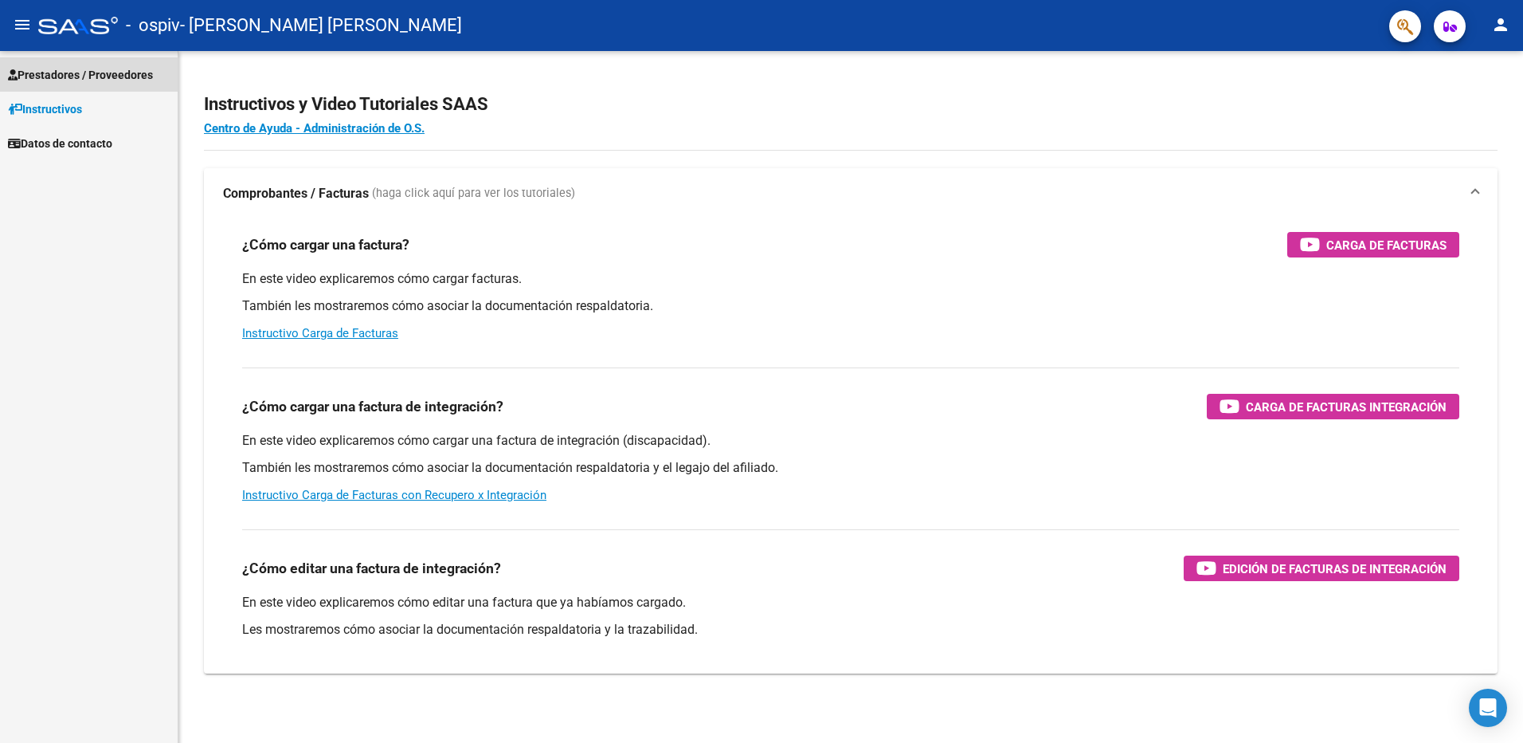
click at [38, 73] on span "Prestadores / Proveedores" at bounding box center [80, 75] width 145 height 18
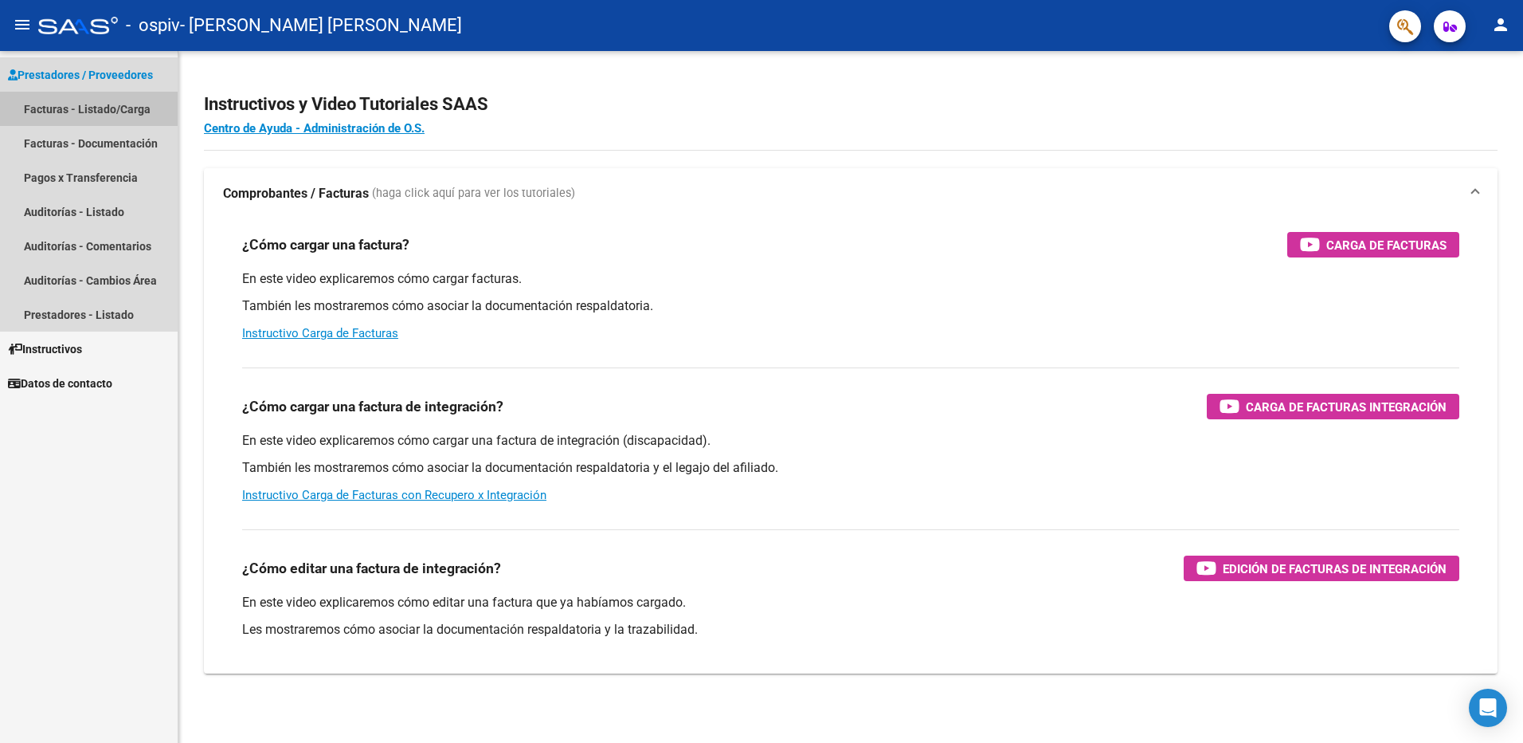
click at [57, 99] on link "Facturas - Listado/Carga" at bounding box center [89, 109] width 178 height 34
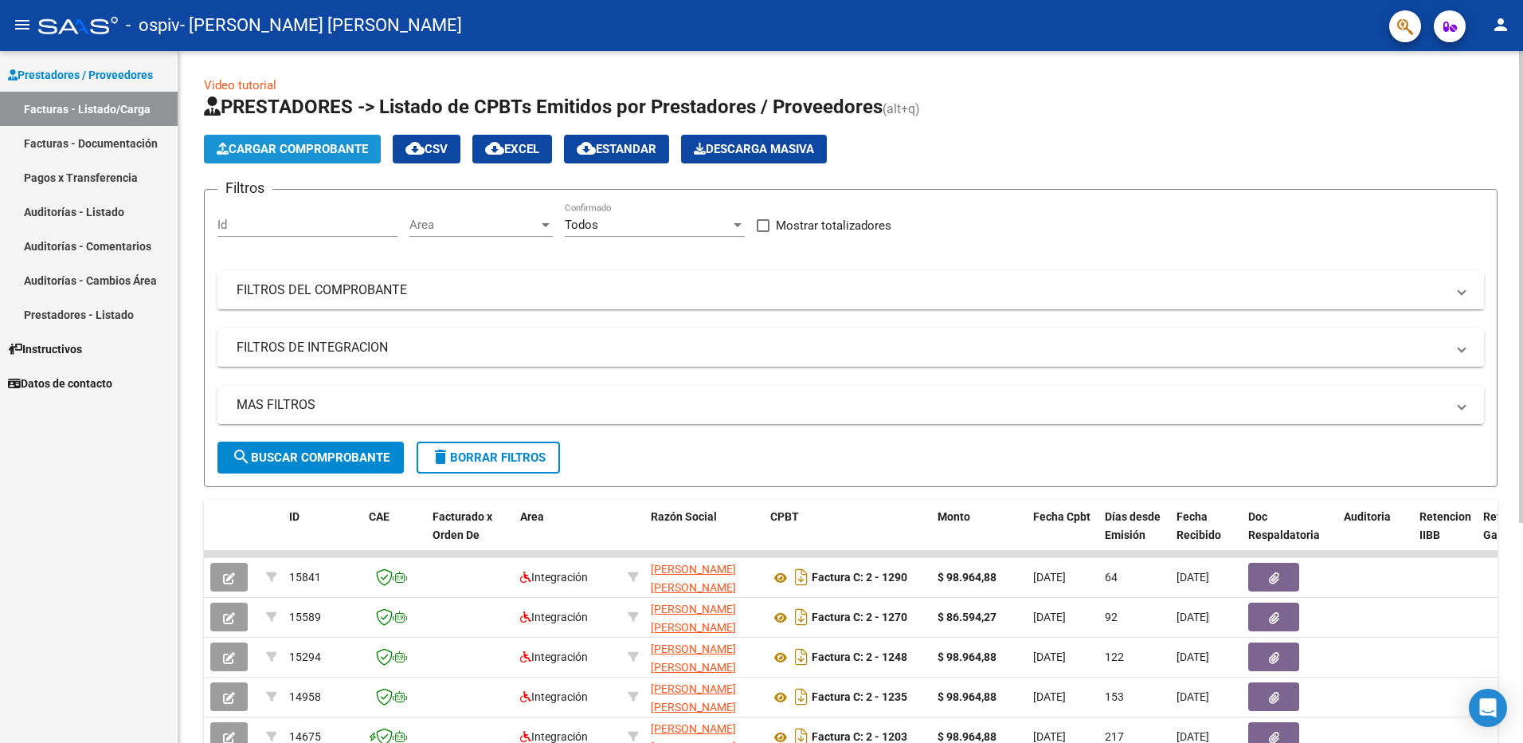
click at [281, 149] on span "Cargar Comprobante" at bounding box center [292, 149] width 151 height 14
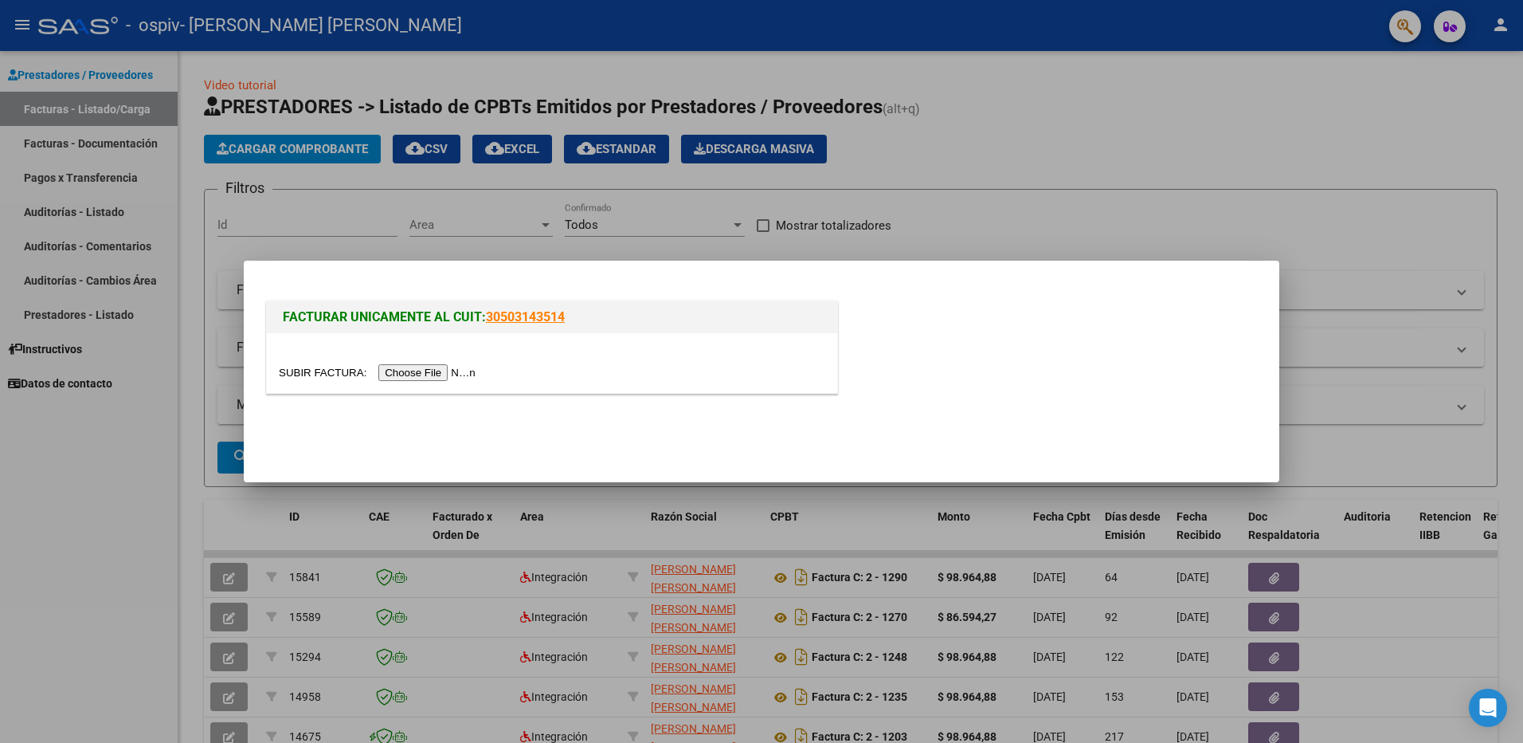
click at [417, 366] on input "file" at bounding box center [380, 372] width 202 height 17
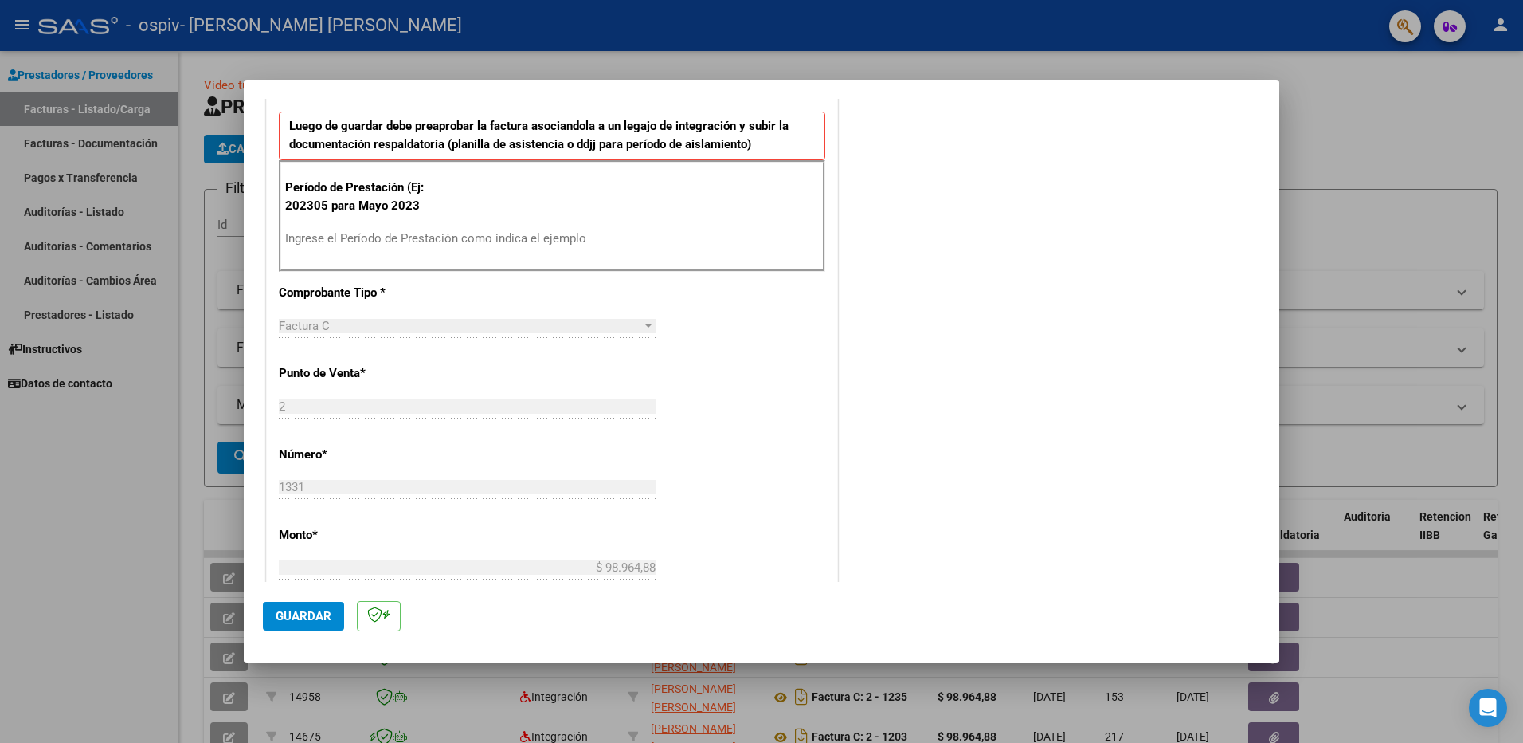
scroll to position [398, 0]
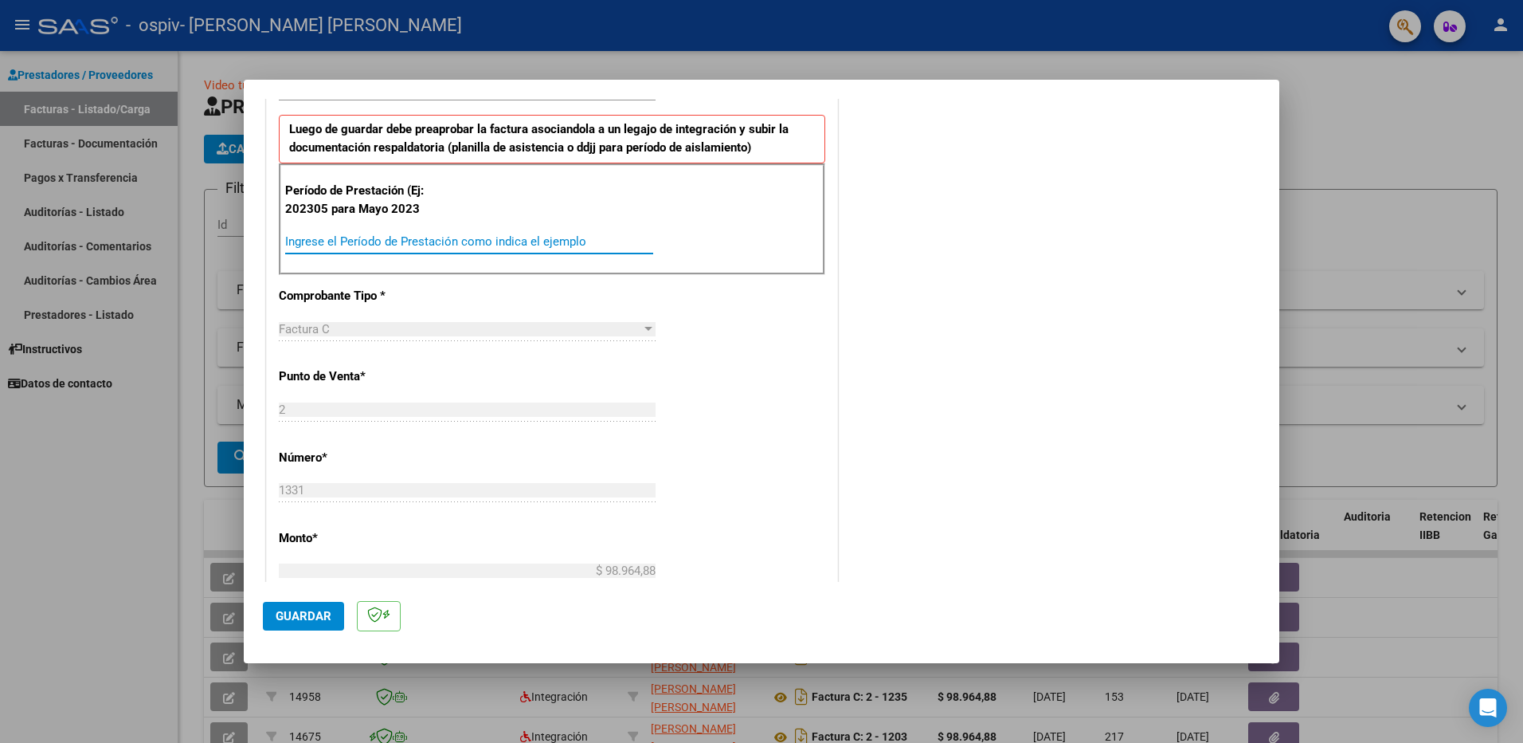
click at [445, 236] on input "Ingrese el Período de Prestación como indica el ejemplo" at bounding box center [469, 241] width 368 height 14
type input "202507"
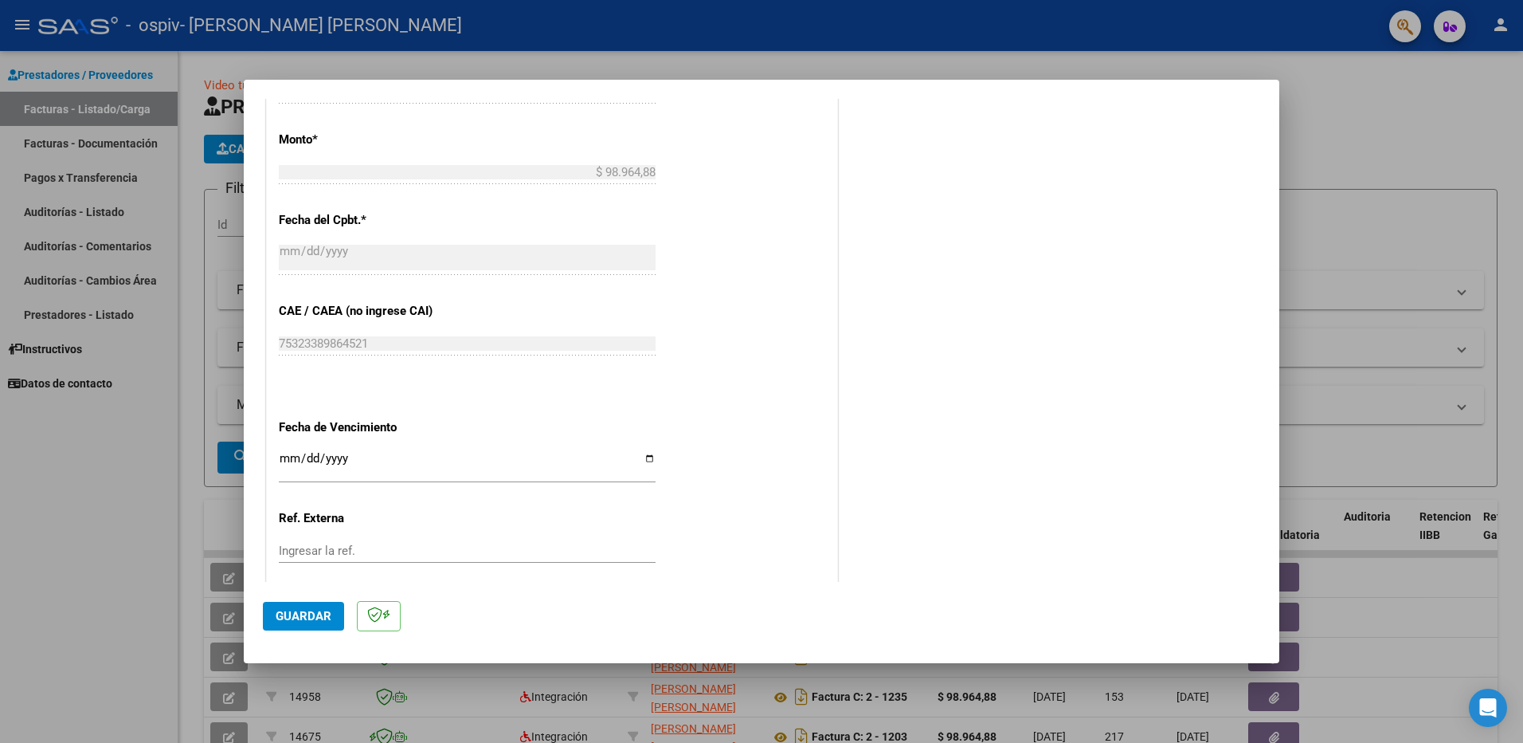
scroll to position [889, 0]
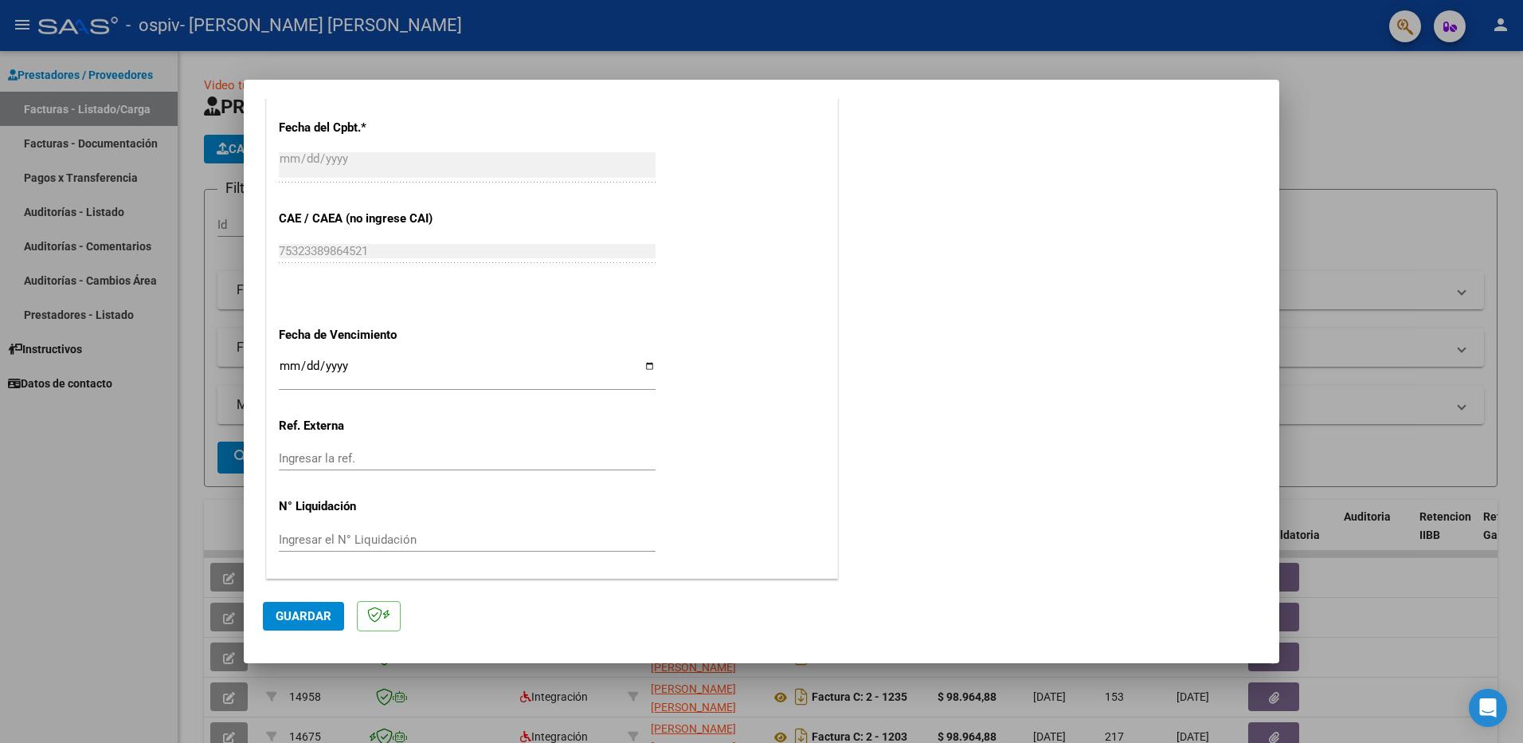
click at [641, 368] on input "Ingresar la fecha" at bounding box center [467, 371] width 377 height 25
click at [646, 365] on input "[DATE]" at bounding box center [467, 371] width 377 height 25
type input "[DATE]"
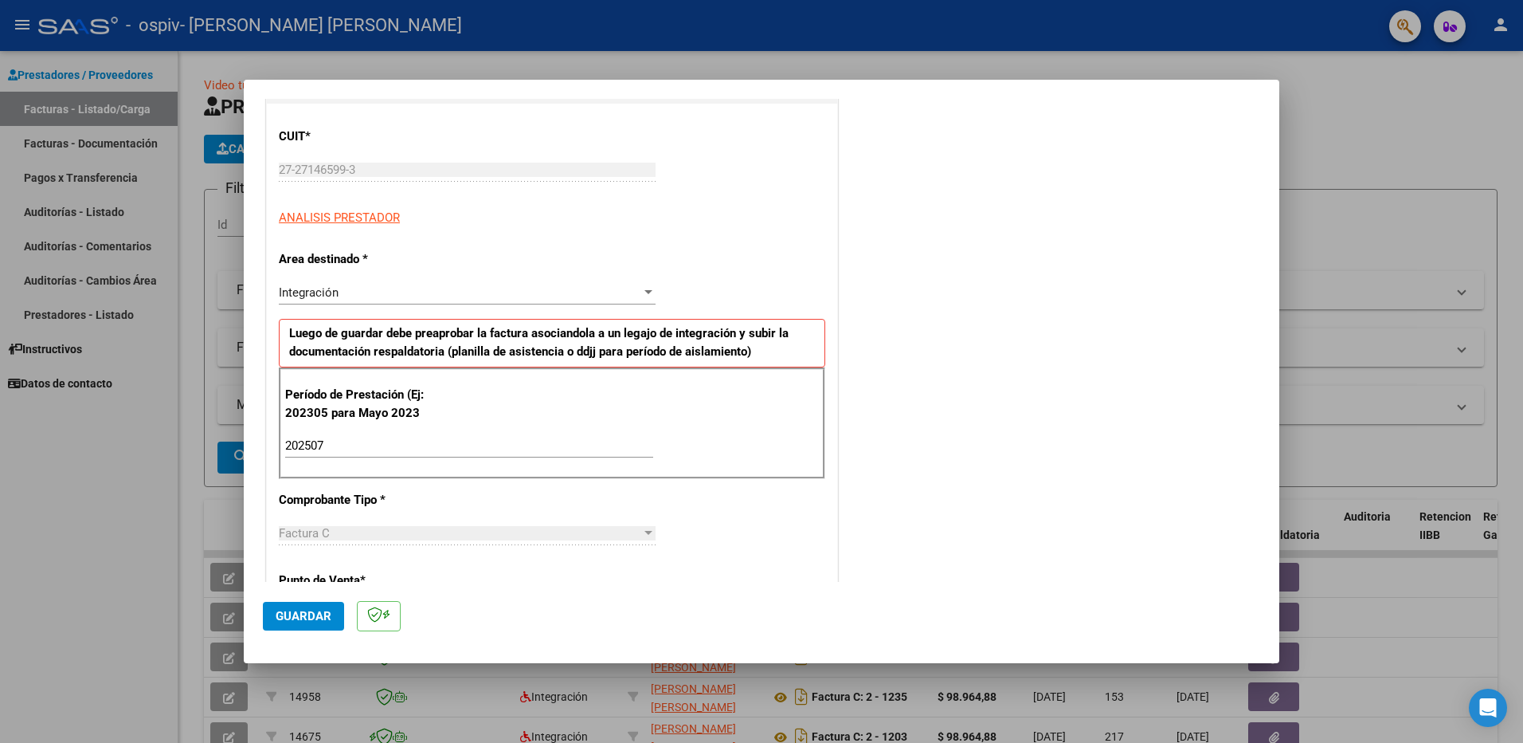
scroll to position [92, 0]
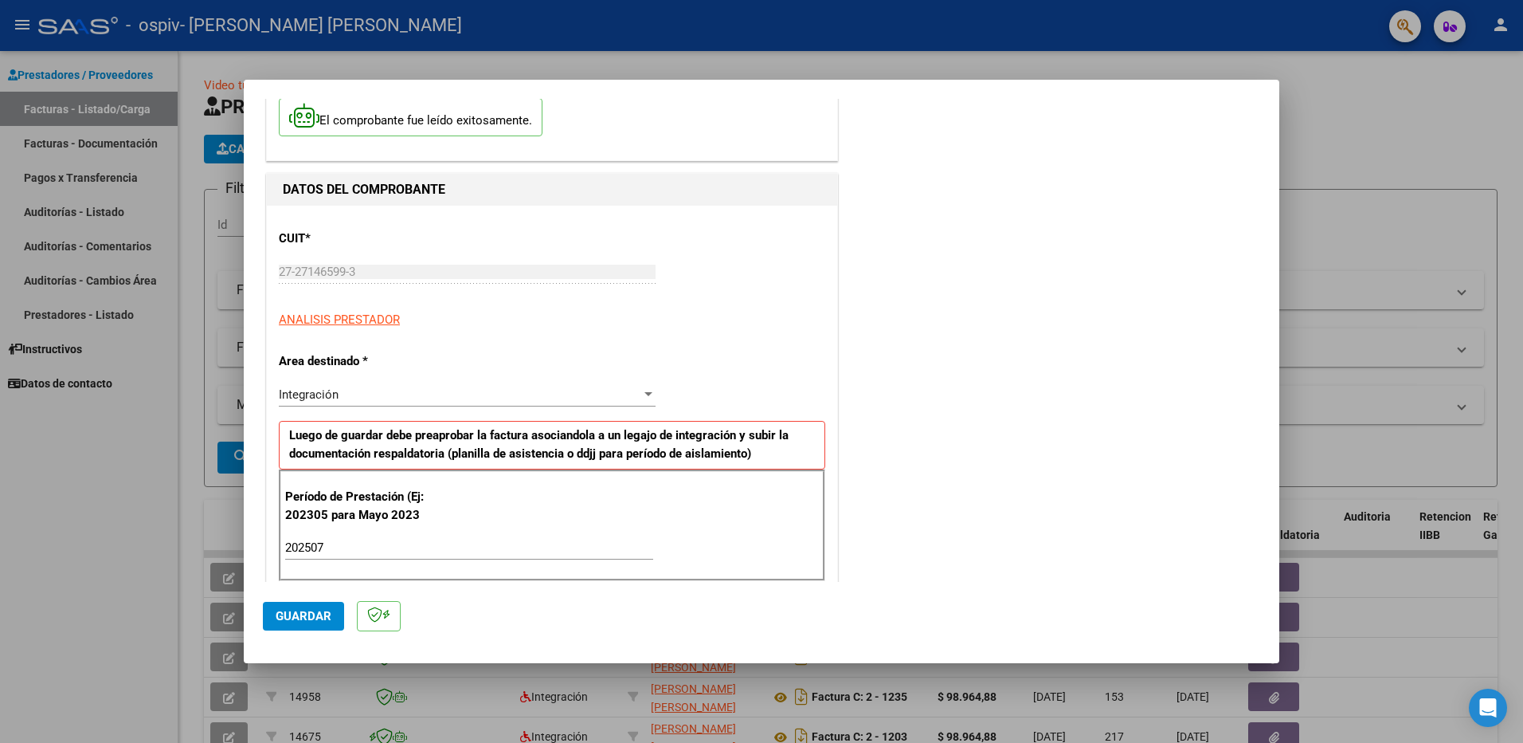
click at [301, 617] on span "Guardar" at bounding box center [304, 616] width 56 height 14
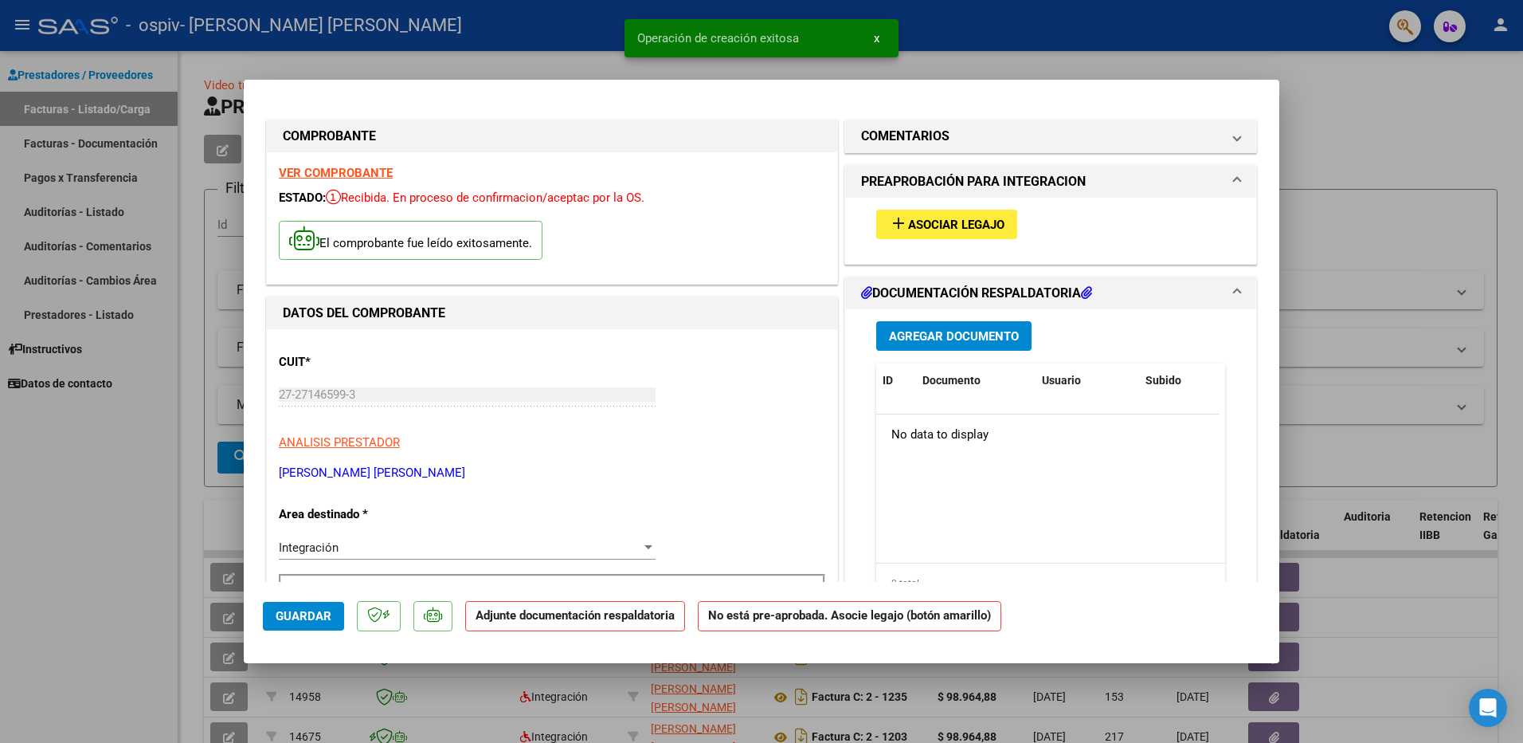
click at [919, 229] on span "Asociar Legajo" at bounding box center [956, 225] width 96 height 14
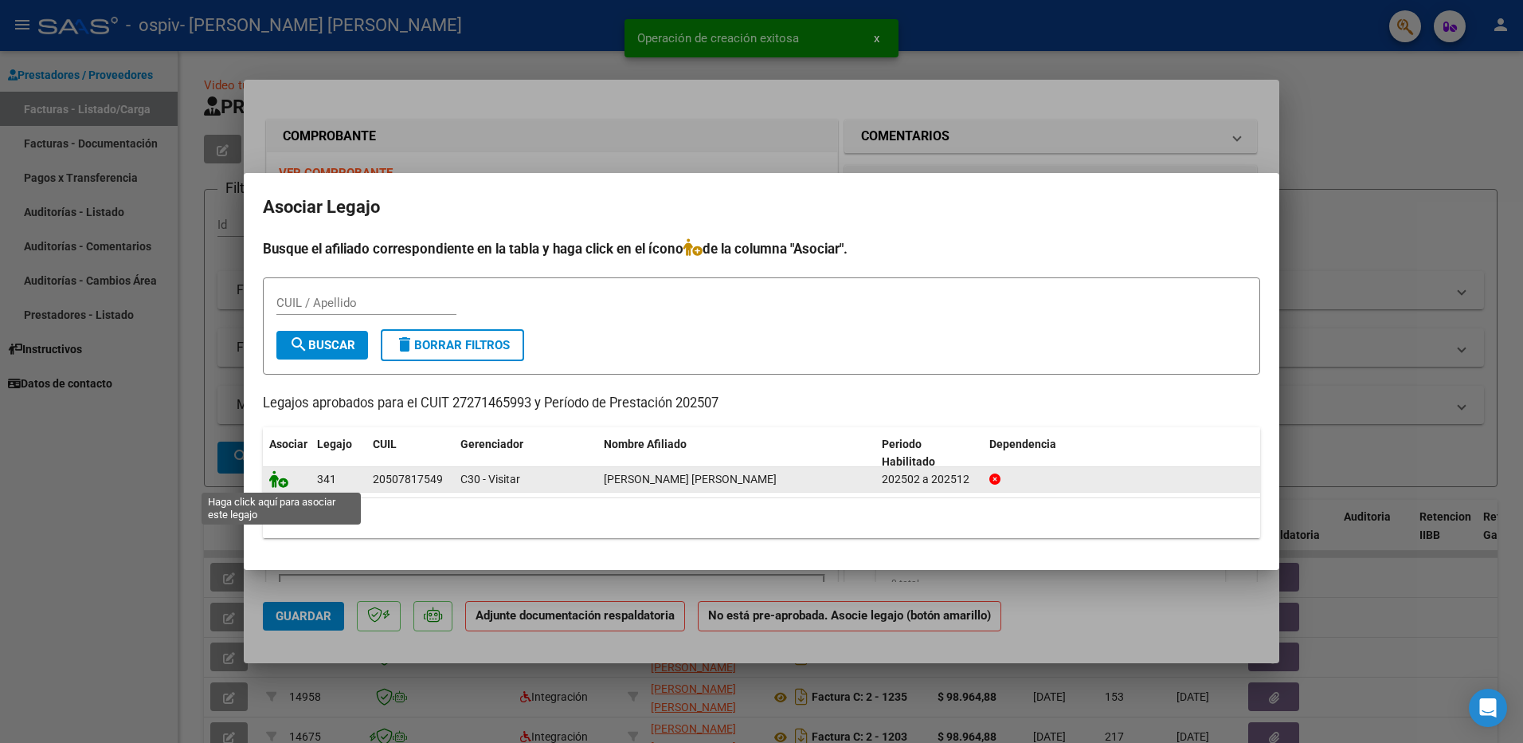
click at [283, 477] on icon at bounding box center [278, 479] width 19 height 18
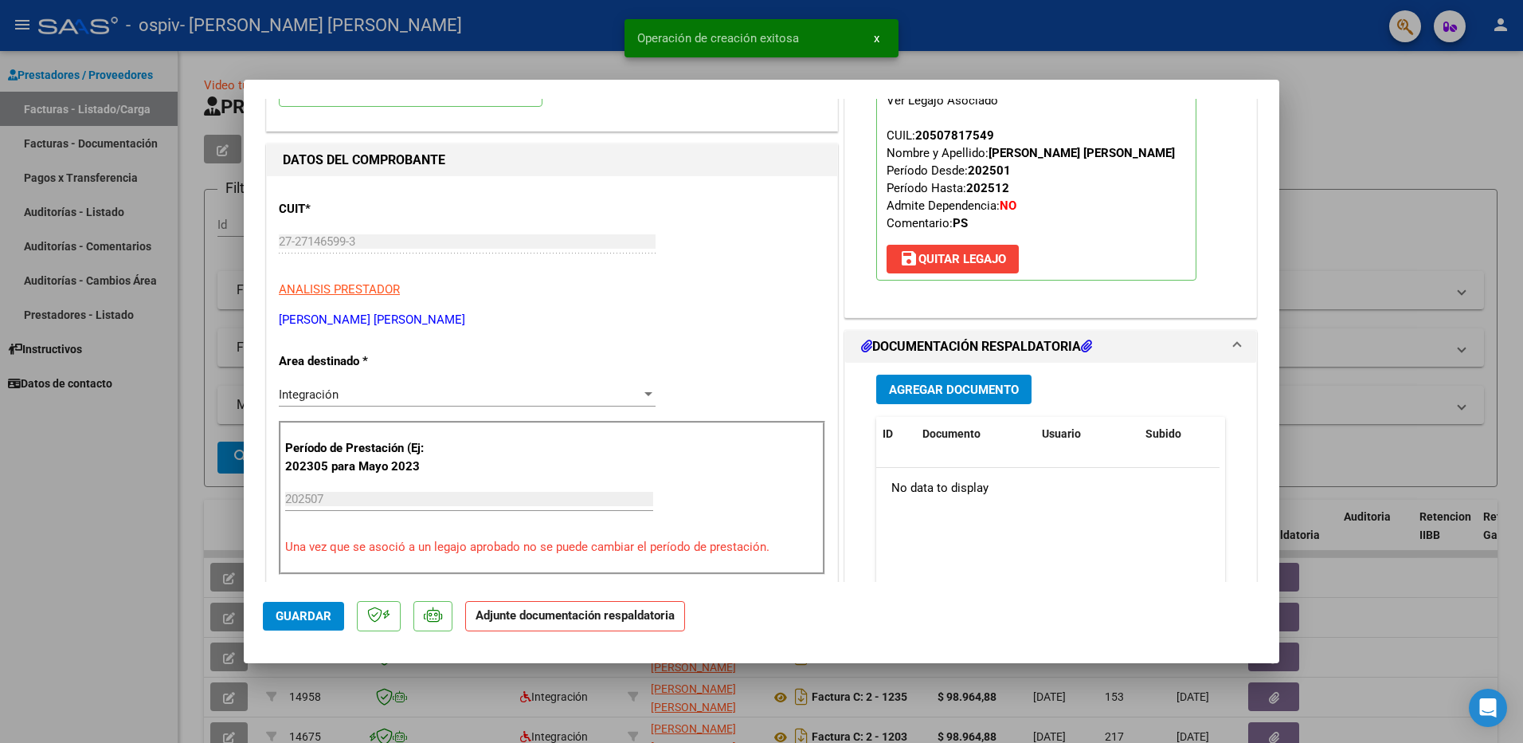
scroll to position [159, 0]
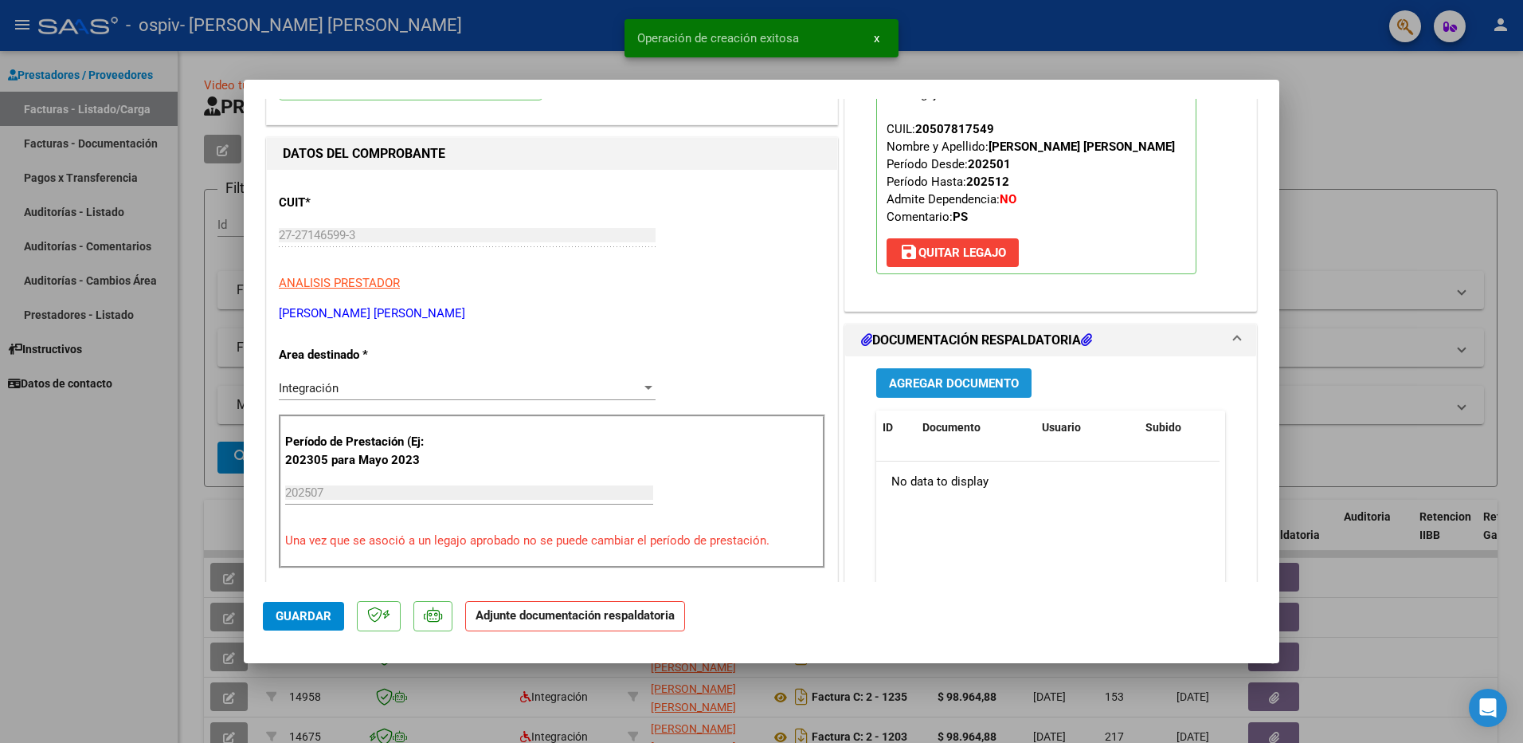
click at [994, 388] on span "Agregar Documento" at bounding box center [954, 383] width 130 height 14
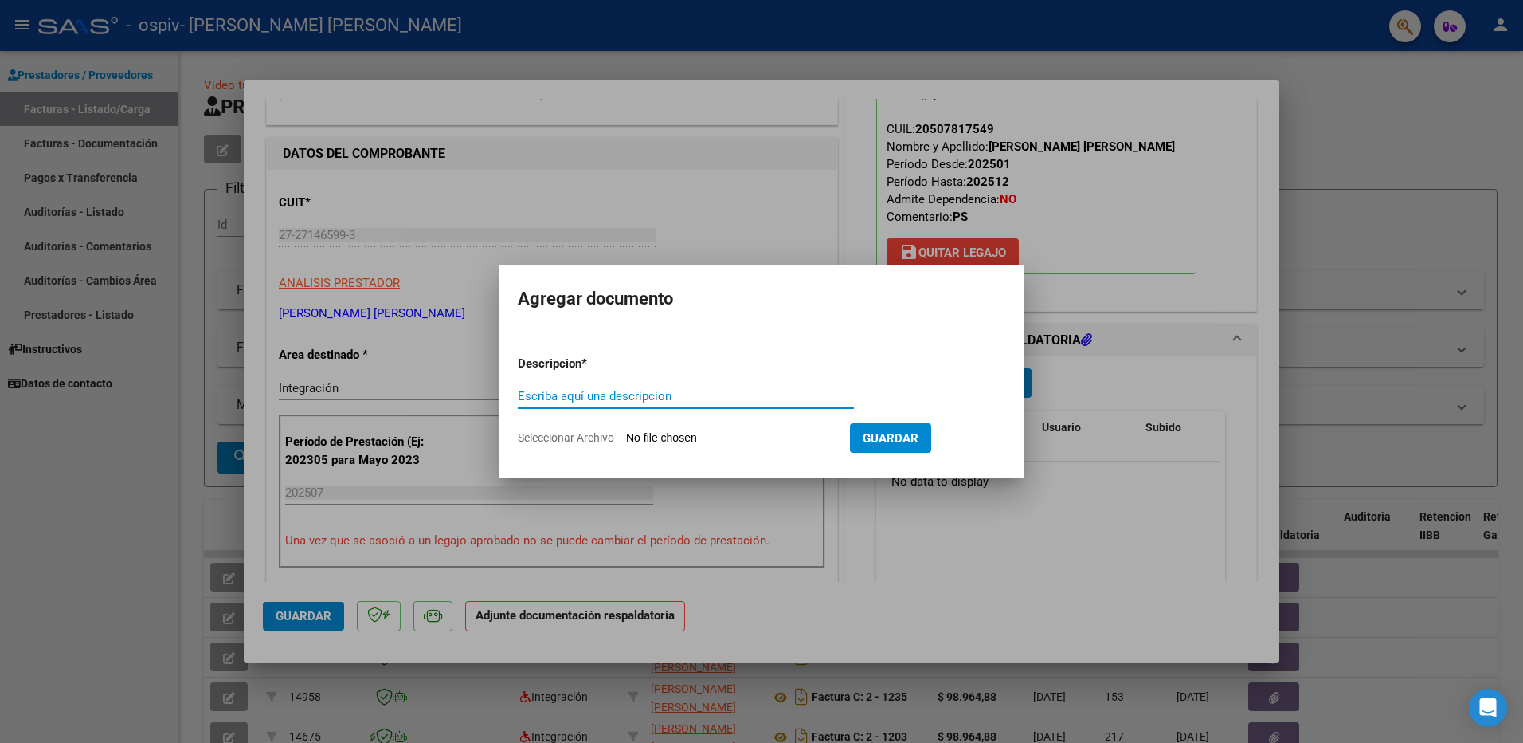
click at [650, 400] on input "Escriba aquí una descripcion" at bounding box center [686, 396] width 336 height 14
type input "ASISTENCIA"
click at [690, 437] on input "Seleccionar Archivo" at bounding box center [731, 438] width 211 height 15
type input "C:\fakepath\ASISTENCIA-[PERSON_NAME].jpg"
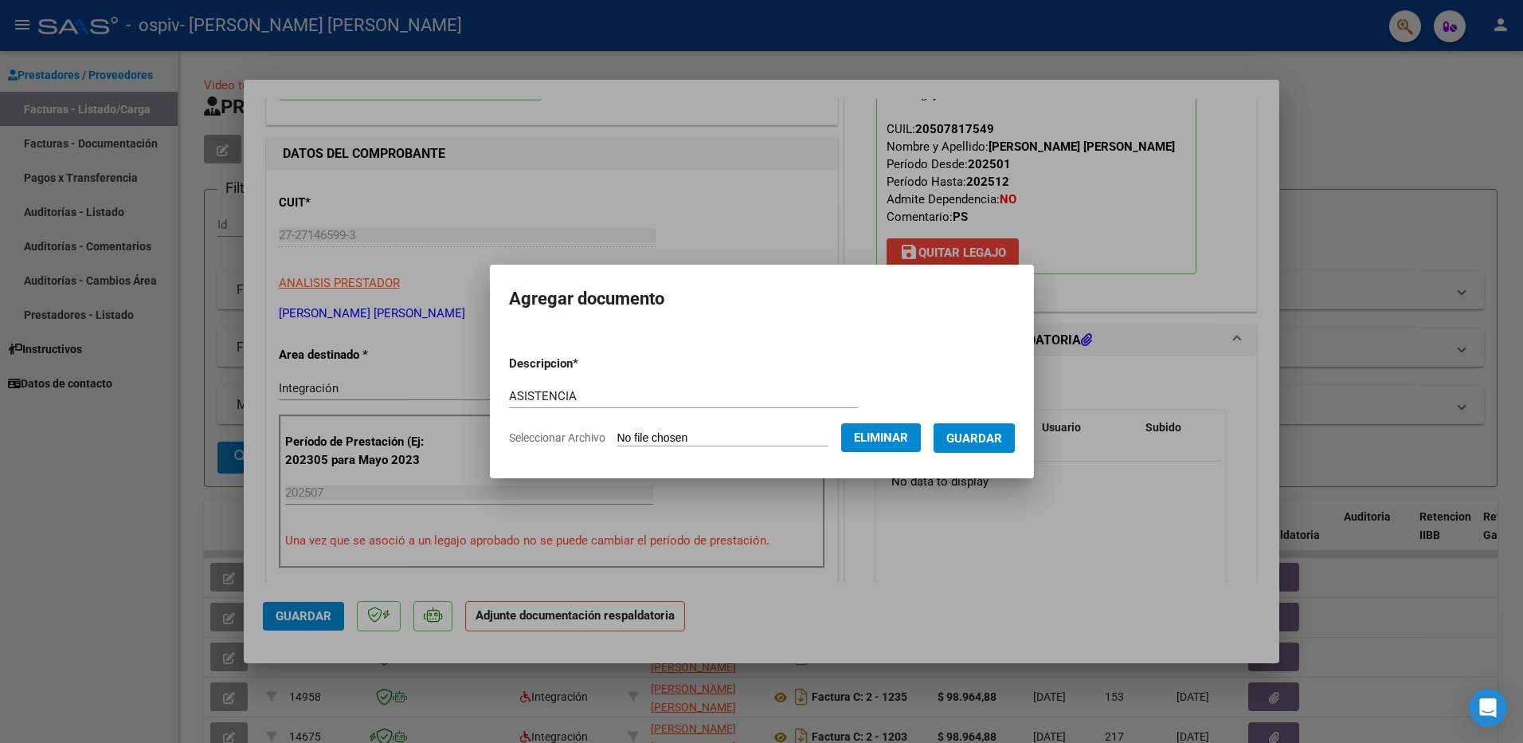
click at [968, 441] on span "Guardar" at bounding box center [974, 438] width 56 height 14
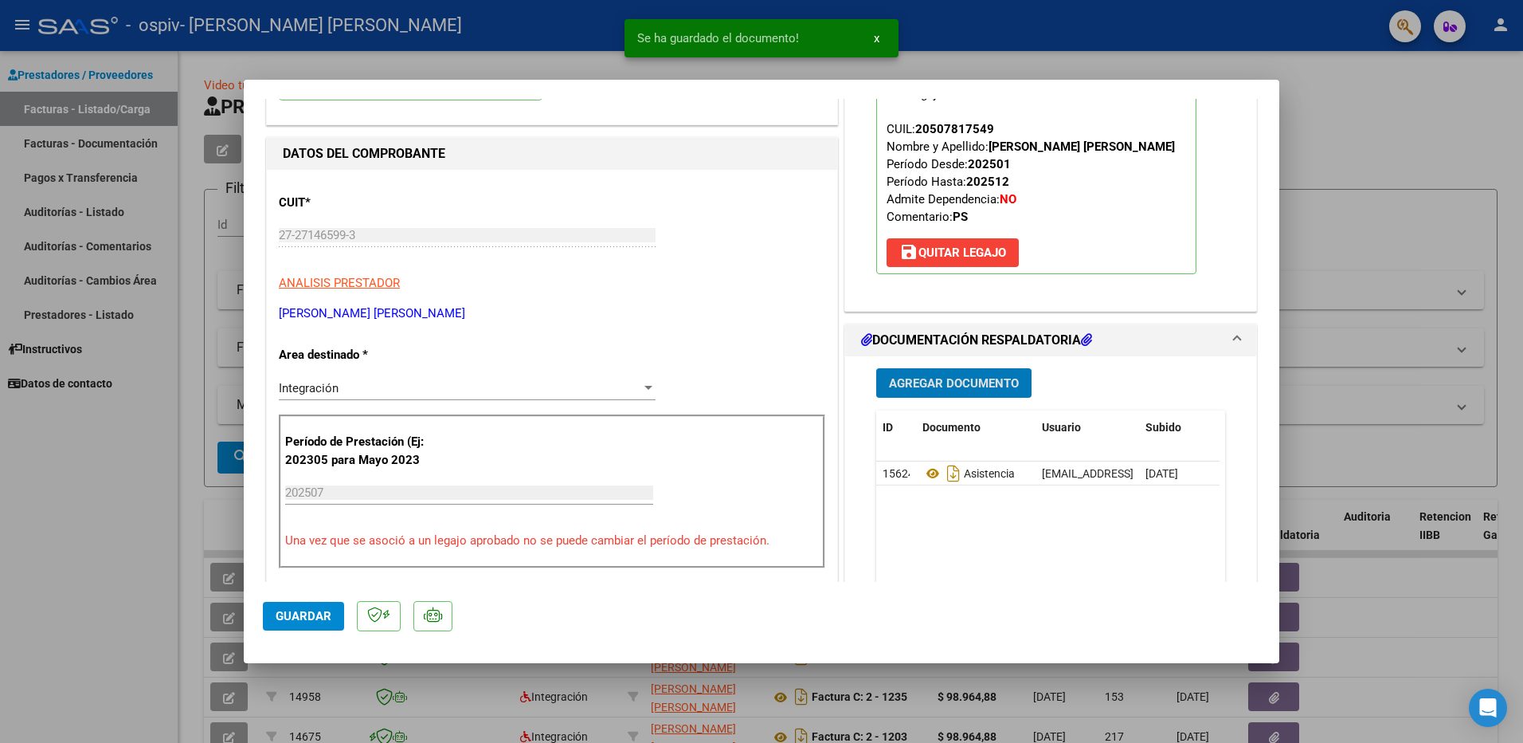
click at [982, 382] on span "Agregar Documento" at bounding box center [954, 383] width 130 height 14
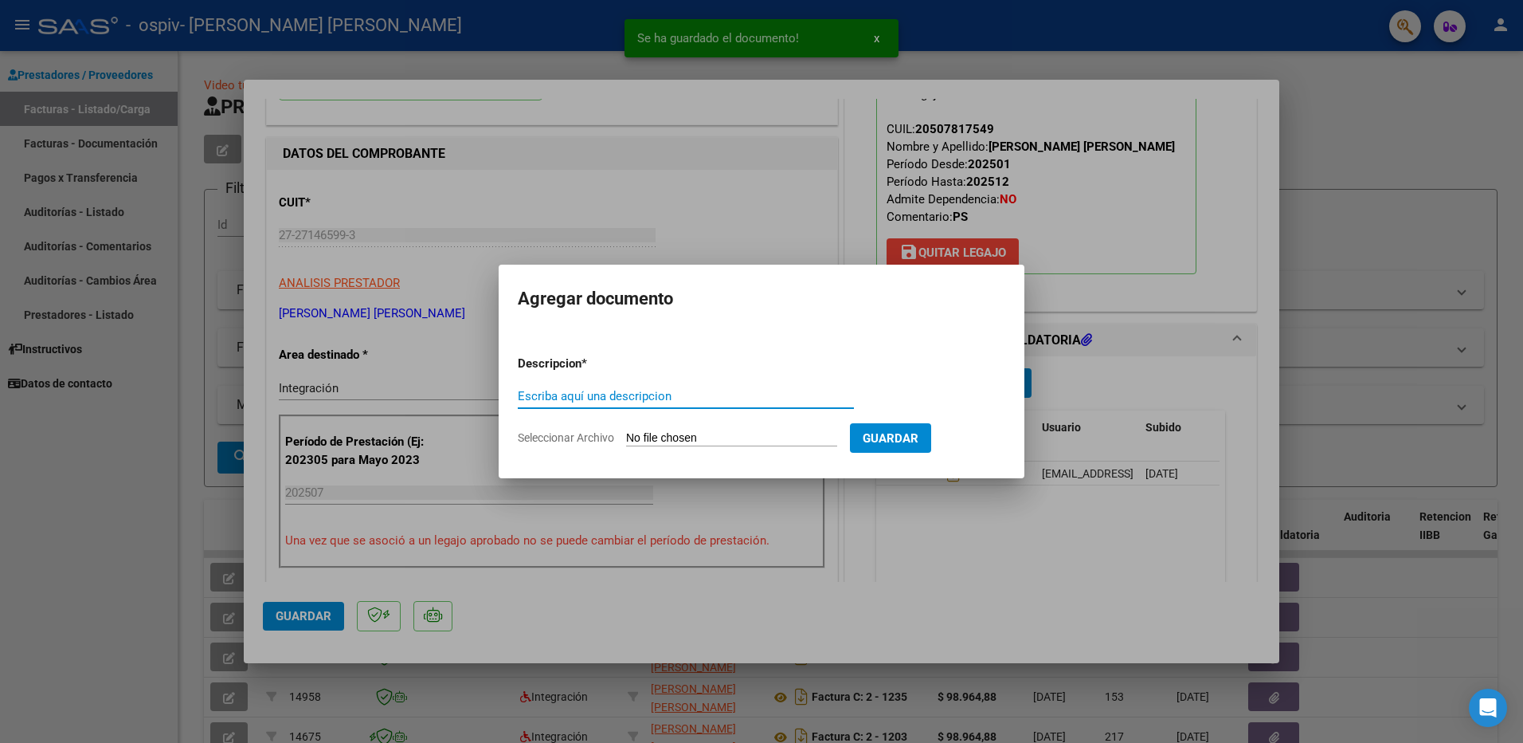
click at [589, 389] on input "Escriba aquí una descripcion" at bounding box center [686, 396] width 336 height 14
type input "PRESUPUESTO APROBADO"
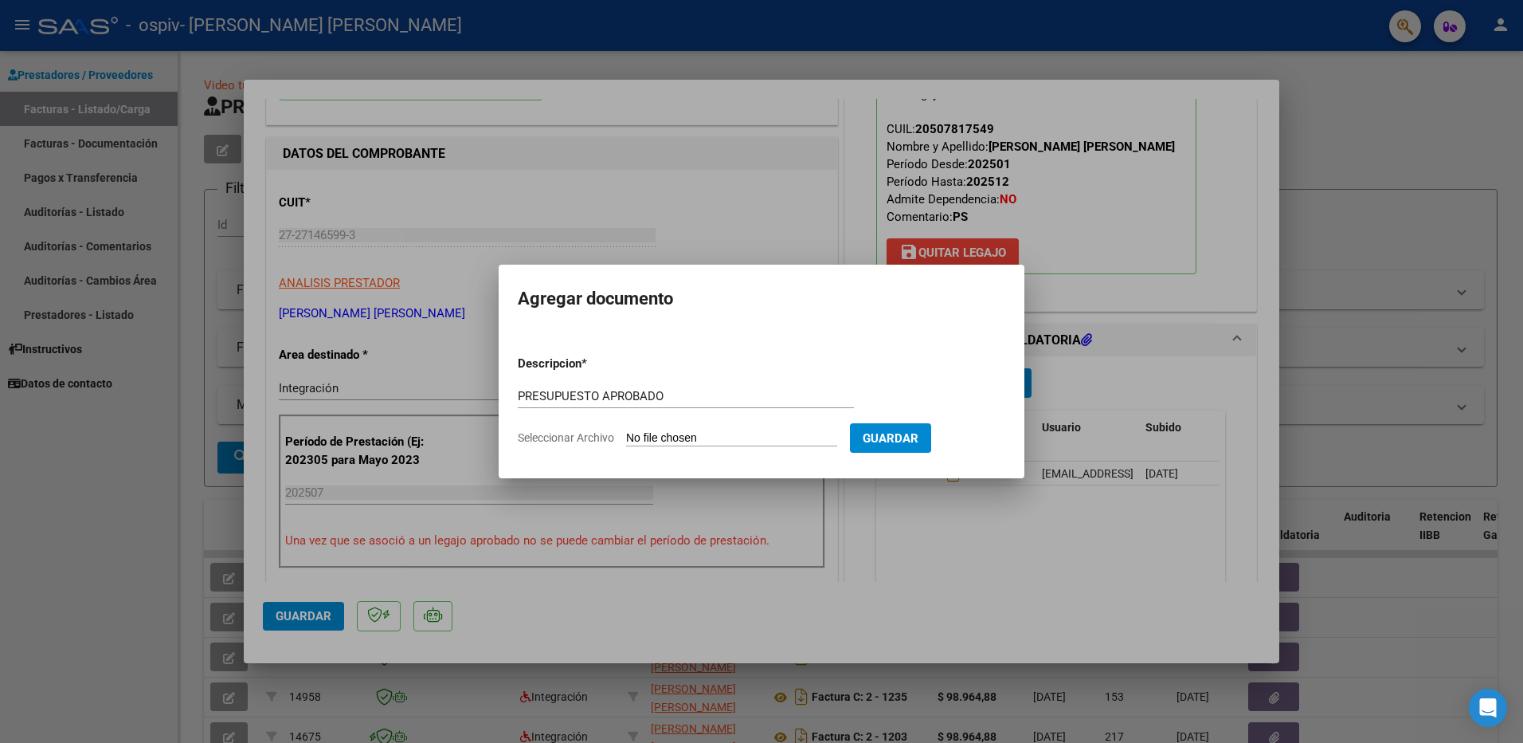
click at [684, 432] on input "Seleccionar Archivo" at bounding box center [731, 438] width 211 height 15
type input "C:\fakepath\[PERSON_NAME] [PERSON_NAME] PS.pdf"
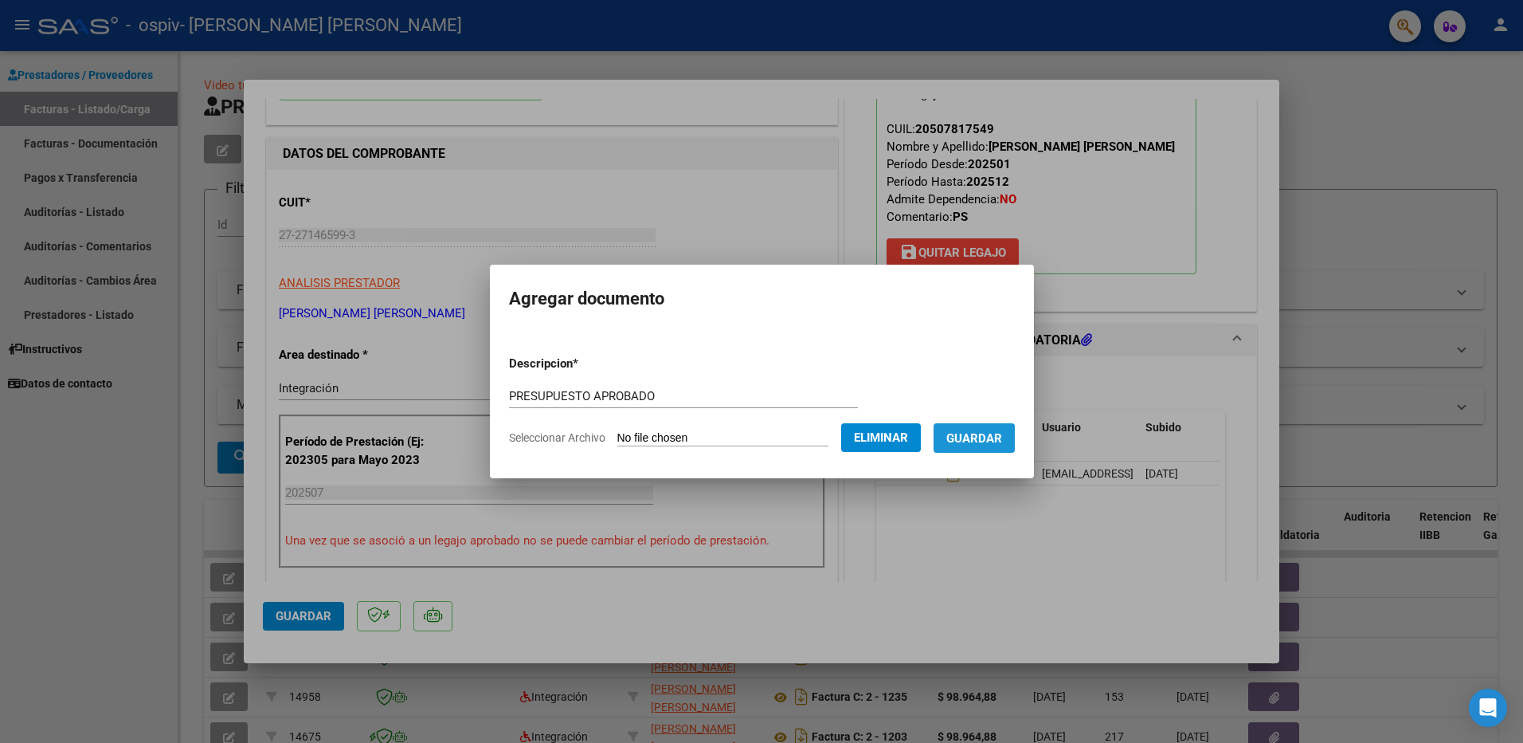
click at [970, 432] on span "Guardar" at bounding box center [974, 438] width 56 height 14
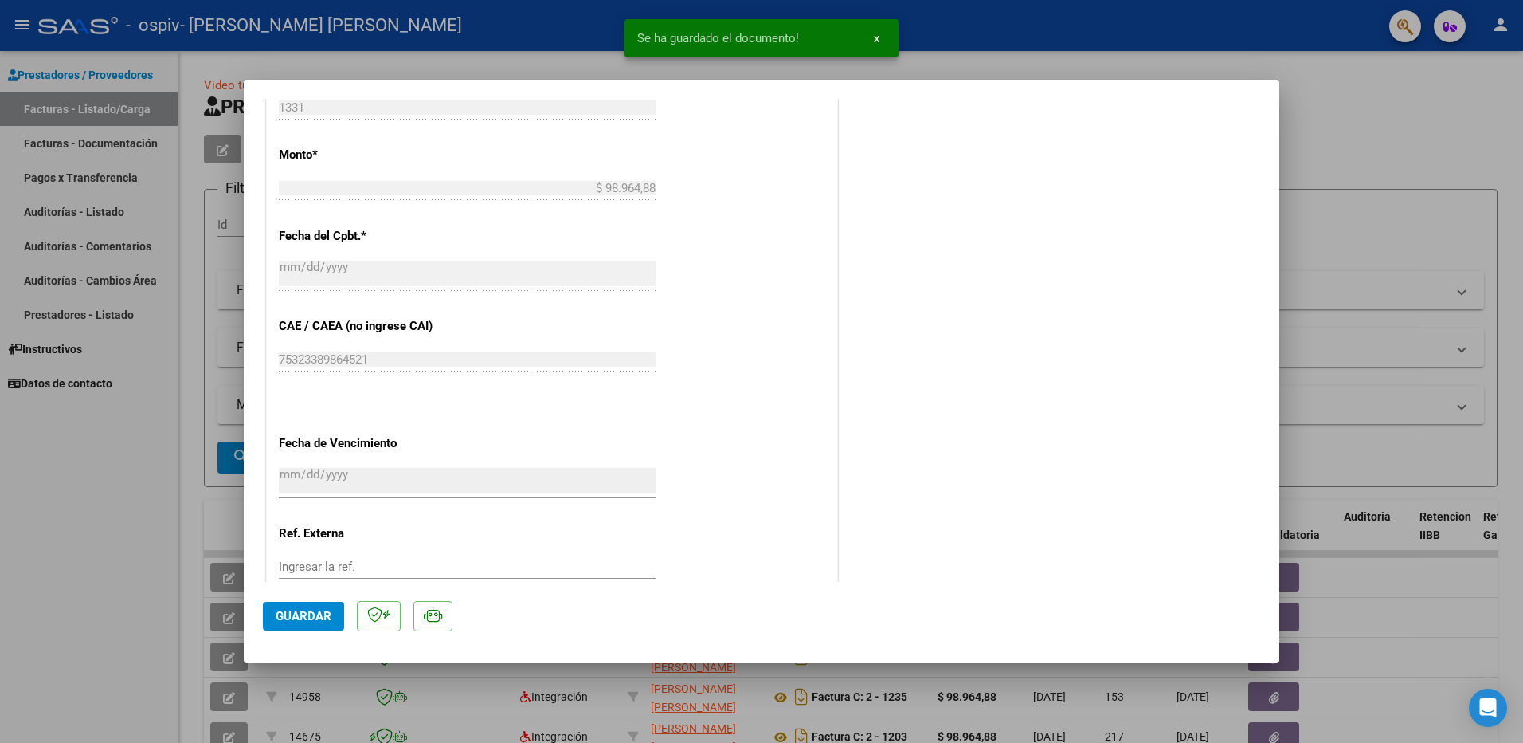
scroll to position [876, 0]
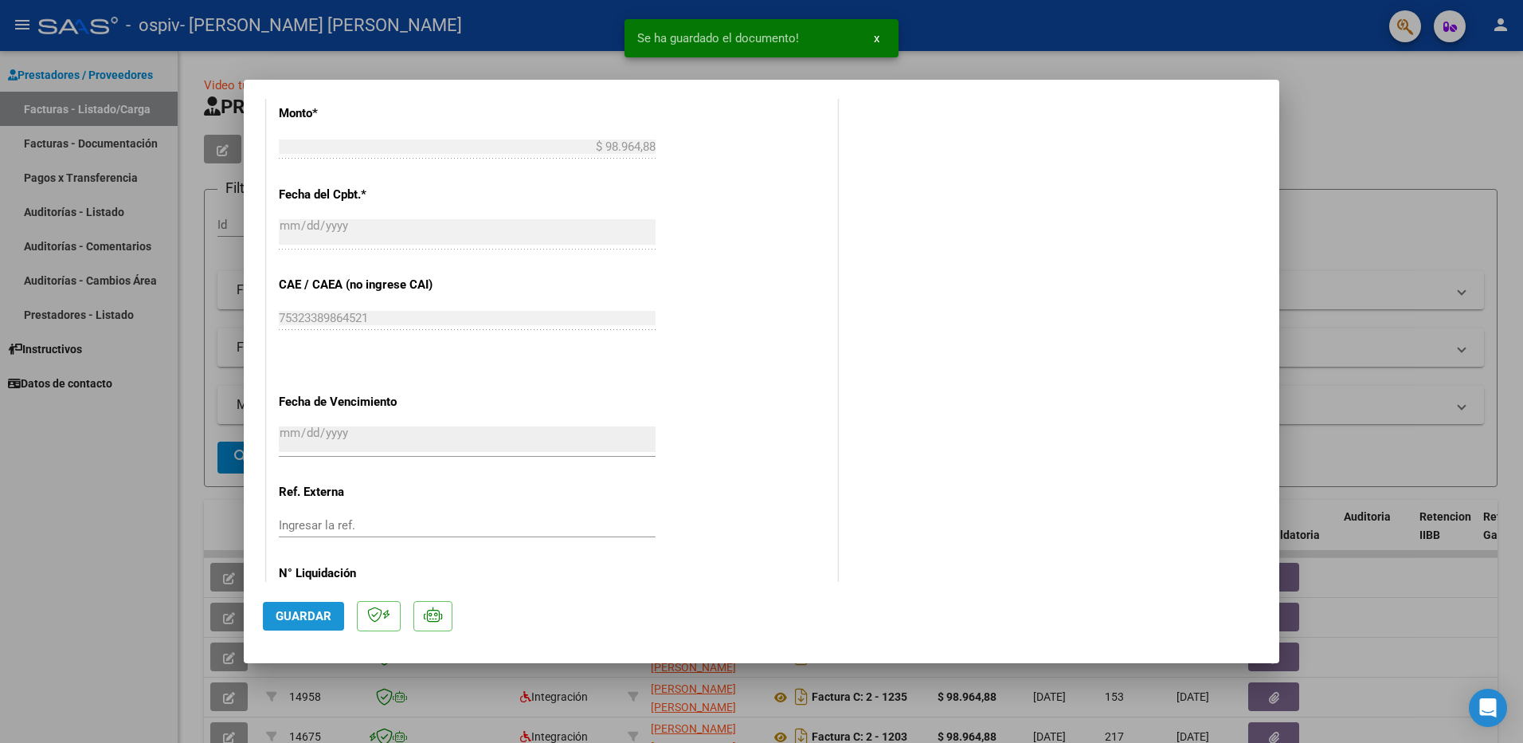
click at [298, 628] on button "Guardar" at bounding box center [303, 616] width 81 height 29
click at [1372, 148] on div at bounding box center [761, 371] width 1523 height 743
type input "$ 0,00"
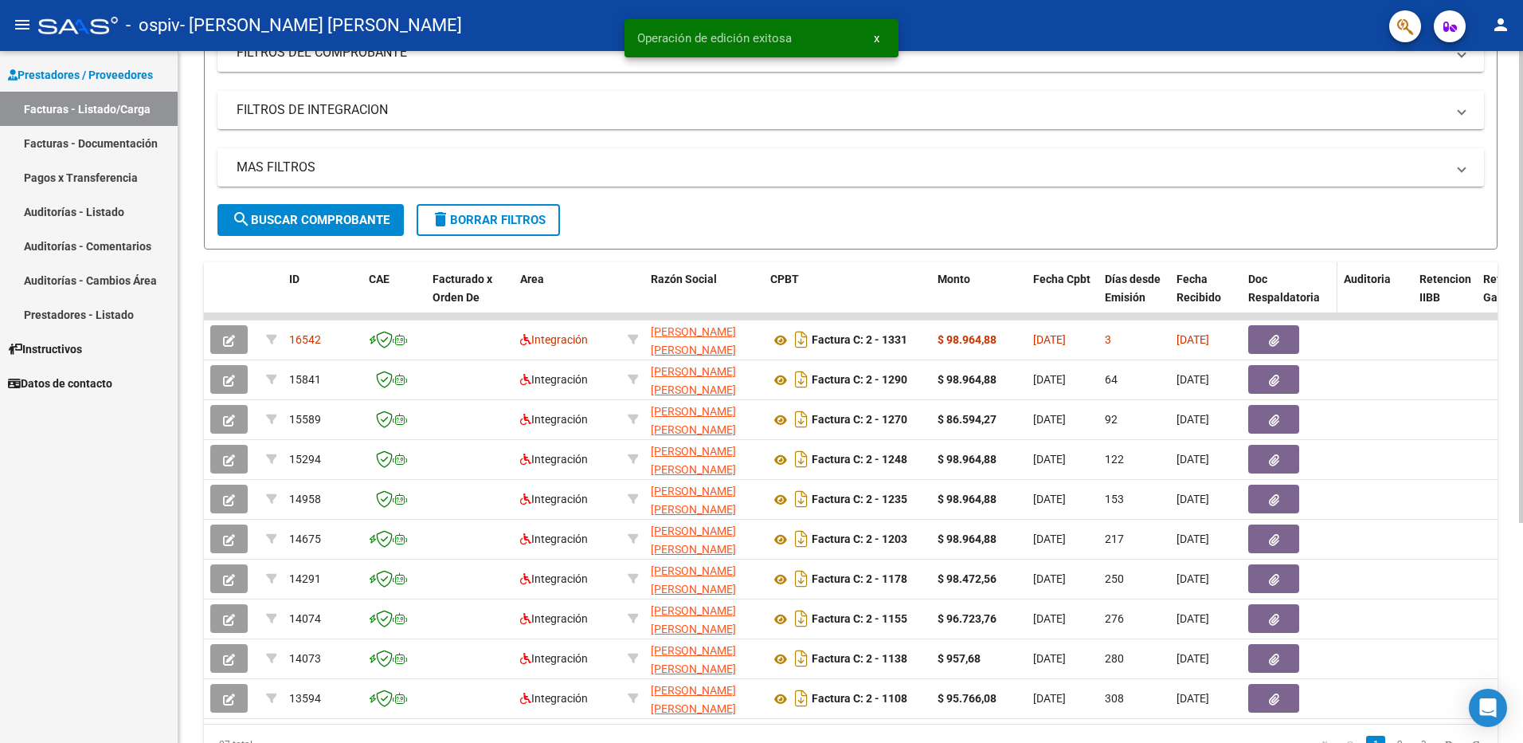
scroll to position [239, 0]
